Goal: Check status

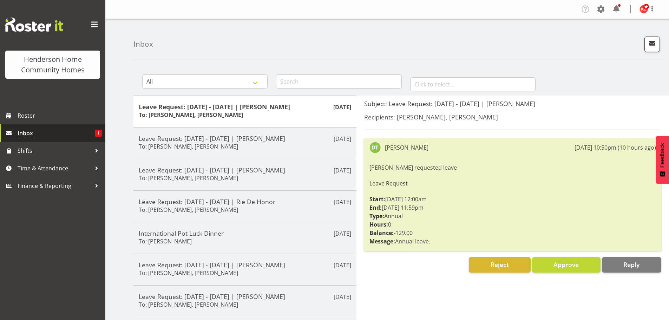
click at [39, 135] on span "Inbox" at bounding box center [57, 133] width 78 height 11
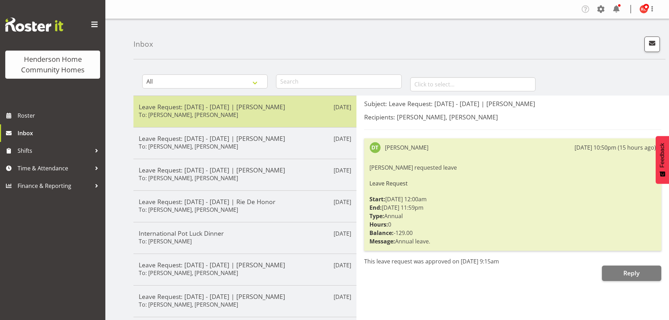
click at [286, 119] on div "Leave Request: 12/10/25 - 20/10/25 | Dipika Thapa To: Barbara Dunlop, Kirsty Cr…" at bounding box center [245, 111] width 212 height 17
click at [281, 112] on div "Leave Request: 12/10/25 - 20/10/25 | Dipika Thapa To: Barbara Dunlop, Kirsty Cr…" at bounding box center [245, 111] width 212 height 17
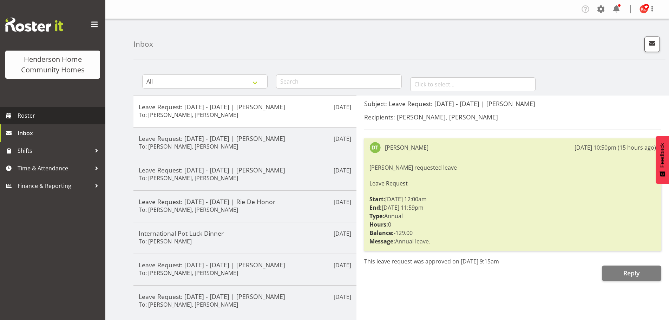
click at [47, 115] on span "Roster" at bounding box center [60, 115] width 84 height 11
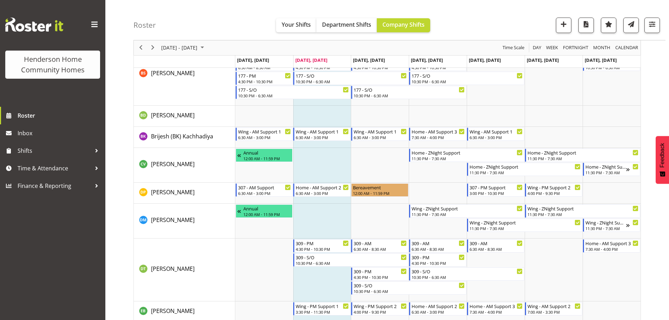
scroll to position [175, 0]
